Goal: Use online tool/utility: Utilize a website feature to perform a specific function

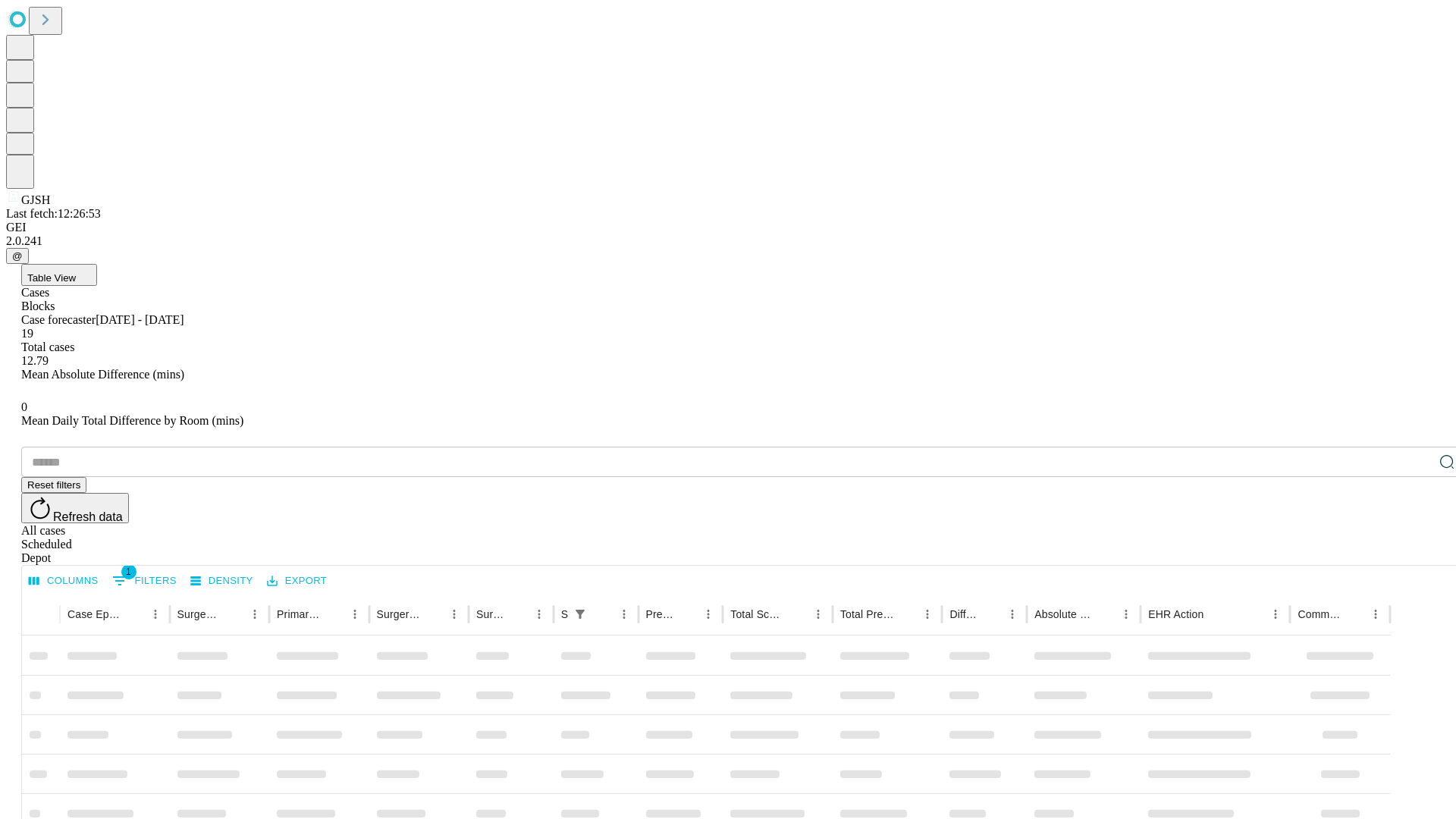
click at [76, 272] on span "Table View" at bounding box center [51, 277] width 48 height 12
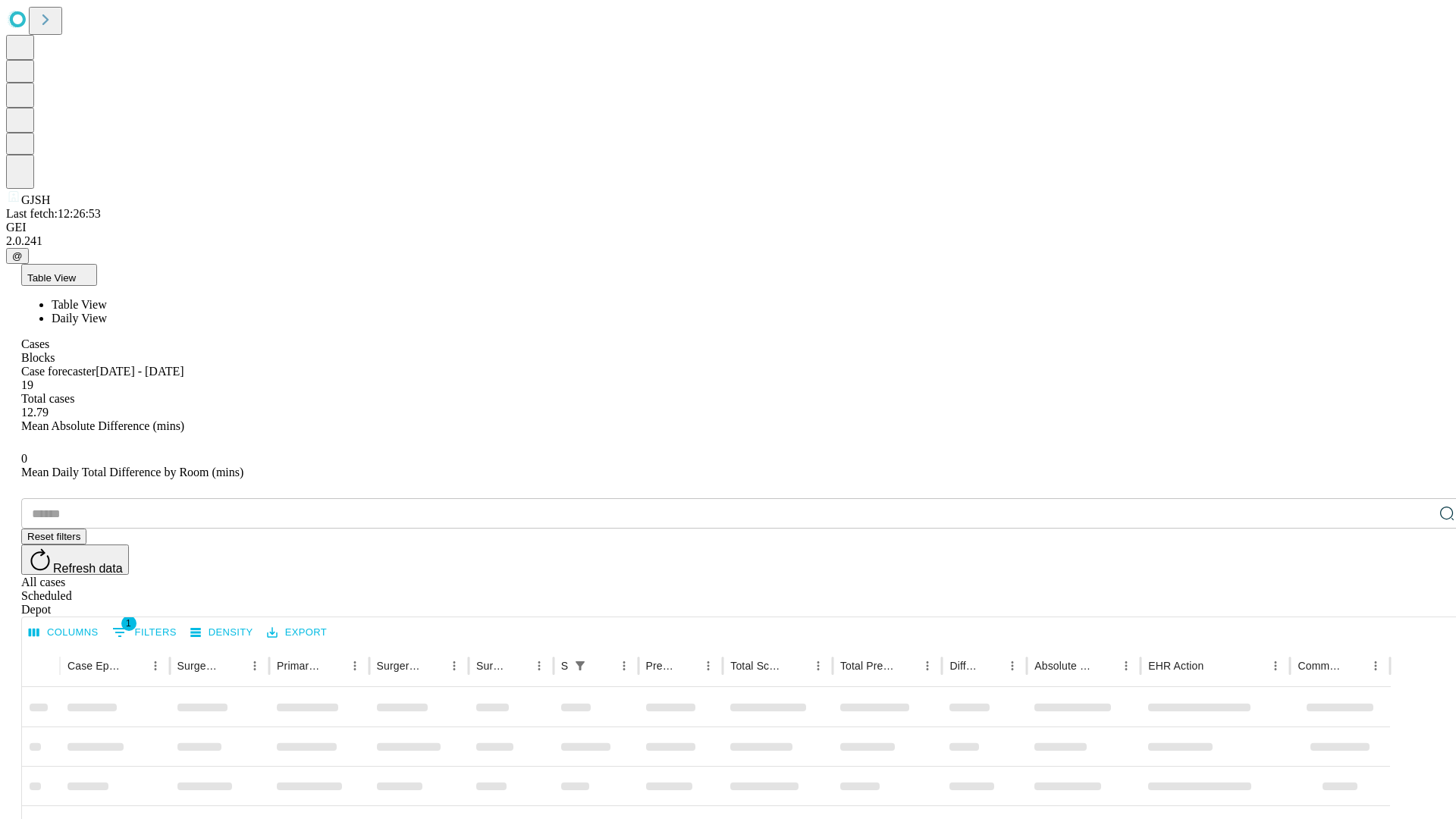
click at [107, 312] on span "Daily View" at bounding box center [78, 318] width 55 height 13
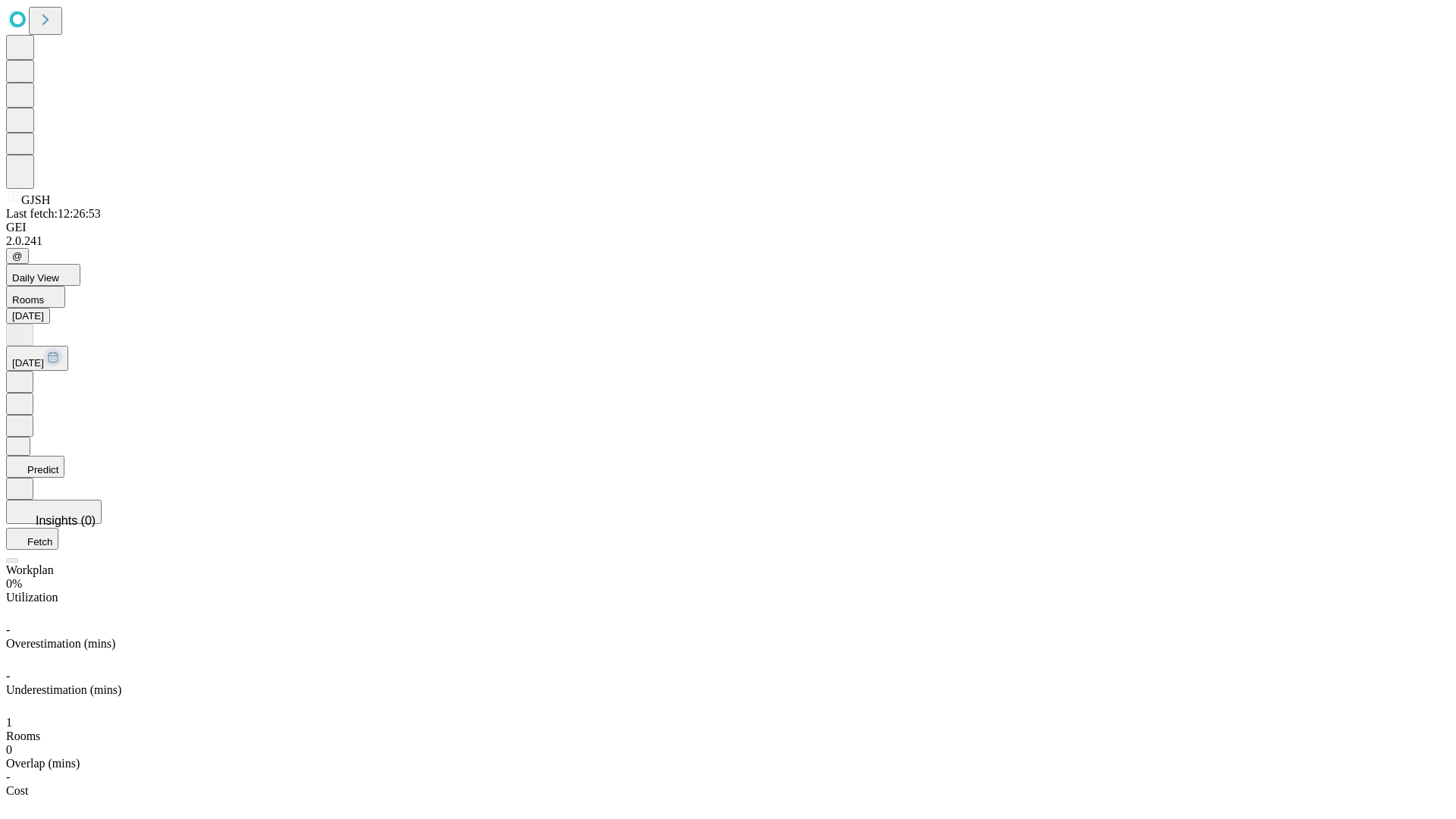
click at [64, 456] on button "Predict" at bounding box center [35, 467] width 58 height 22
